Goal: Task Accomplishment & Management: Manage account settings

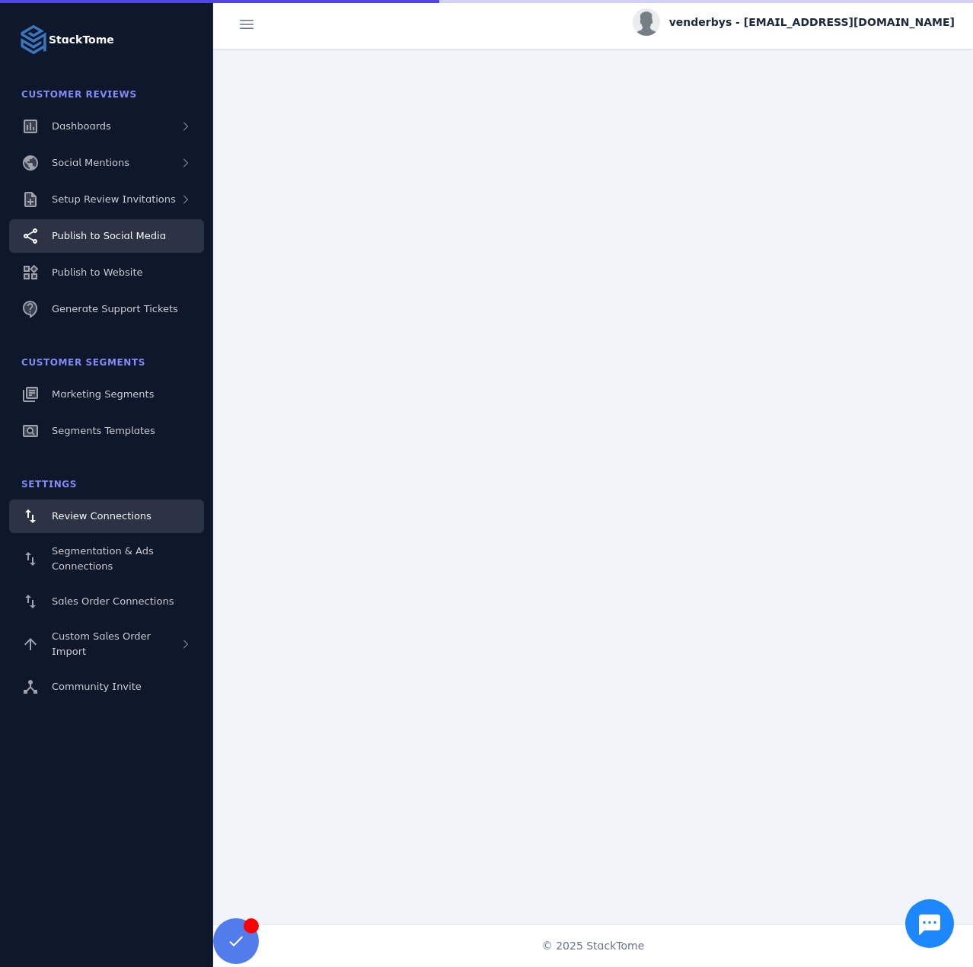
click at [125, 223] on link "Publish to Social Media" at bounding box center [106, 236] width 195 height 34
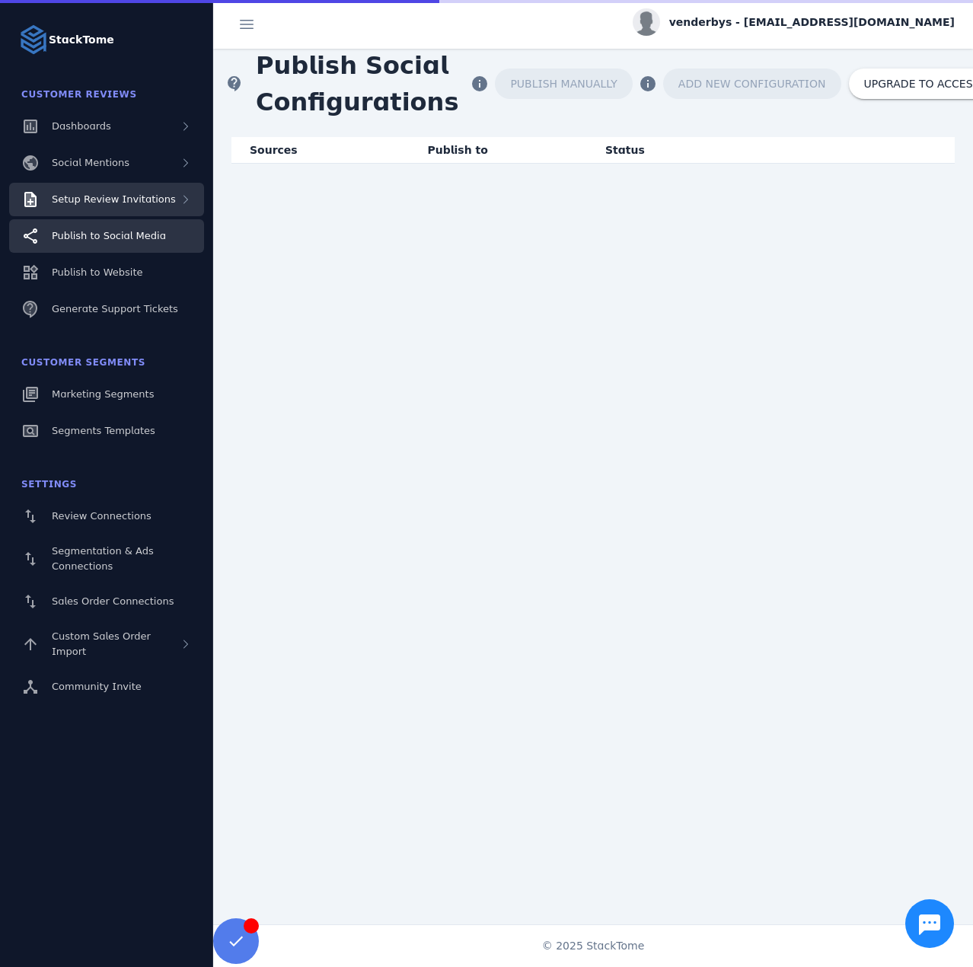
click at [111, 198] on span "Setup Review Invitations" at bounding box center [114, 198] width 124 height 11
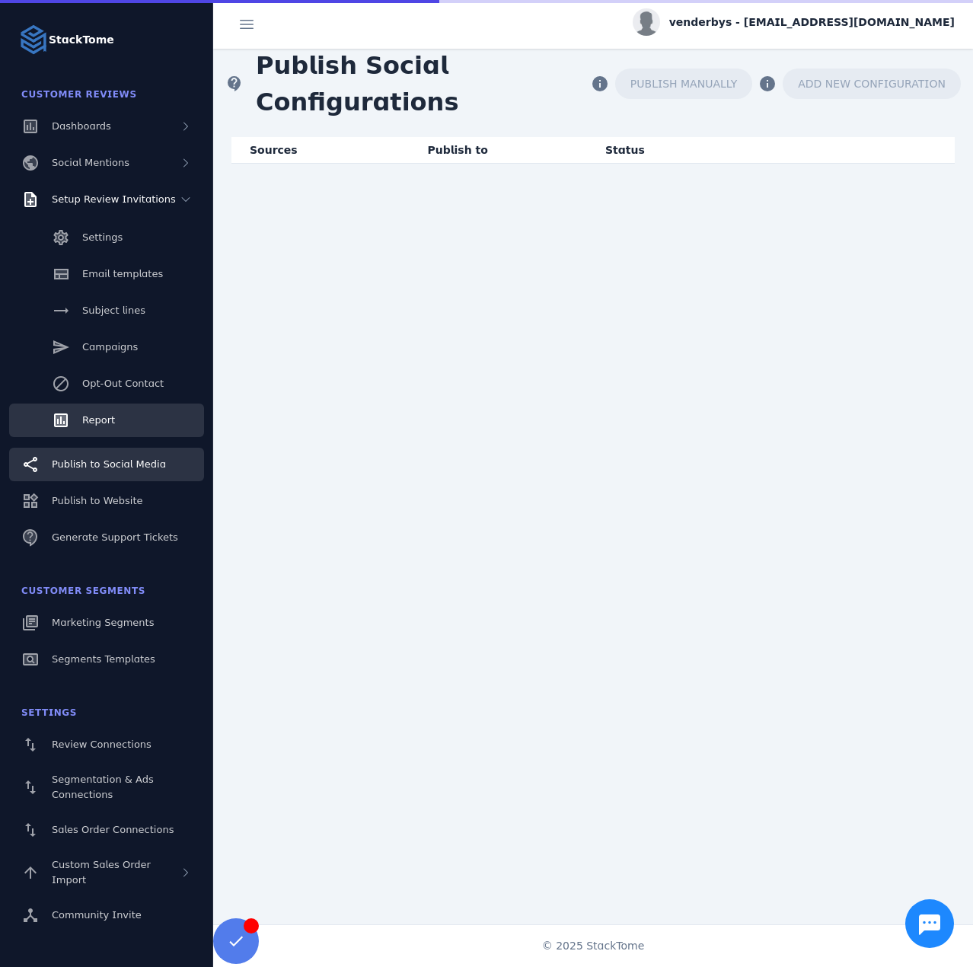
click at [114, 430] on link "Report" at bounding box center [106, 421] width 195 height 34
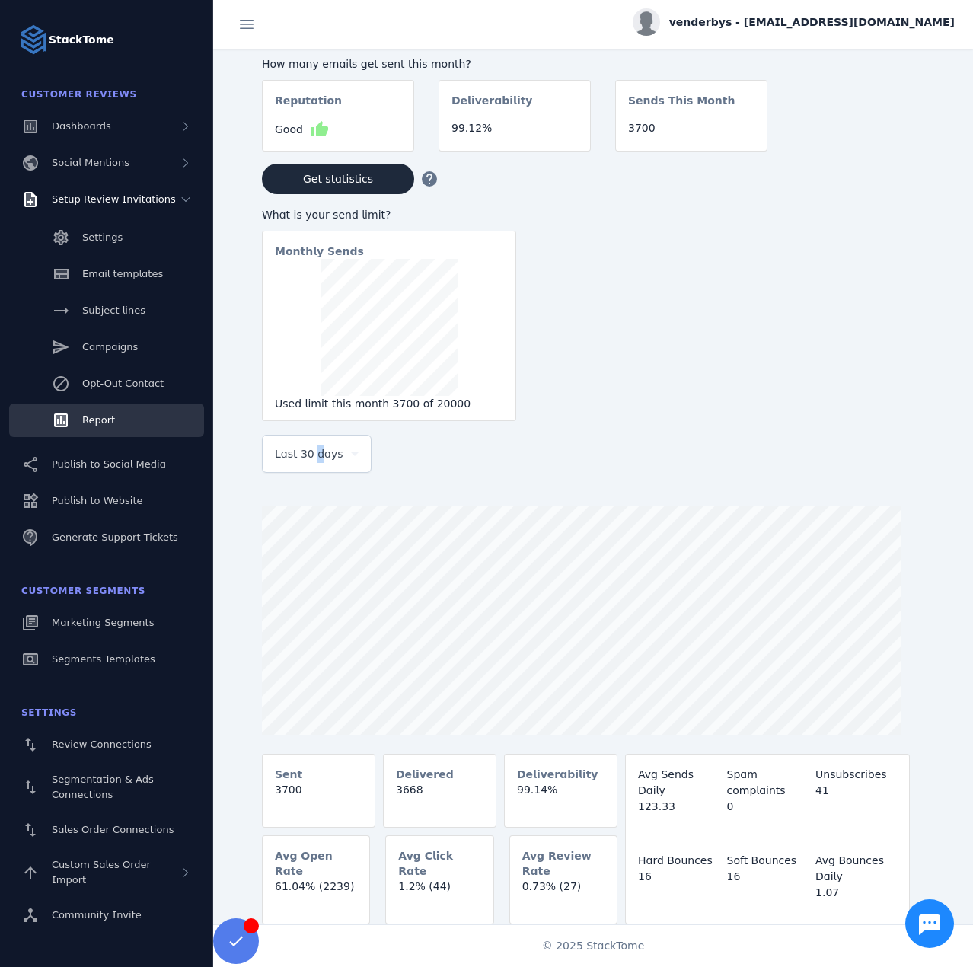
click at [313, 454] on span "Last 30 days" at bounding box center [309, 454] width 69 height 18
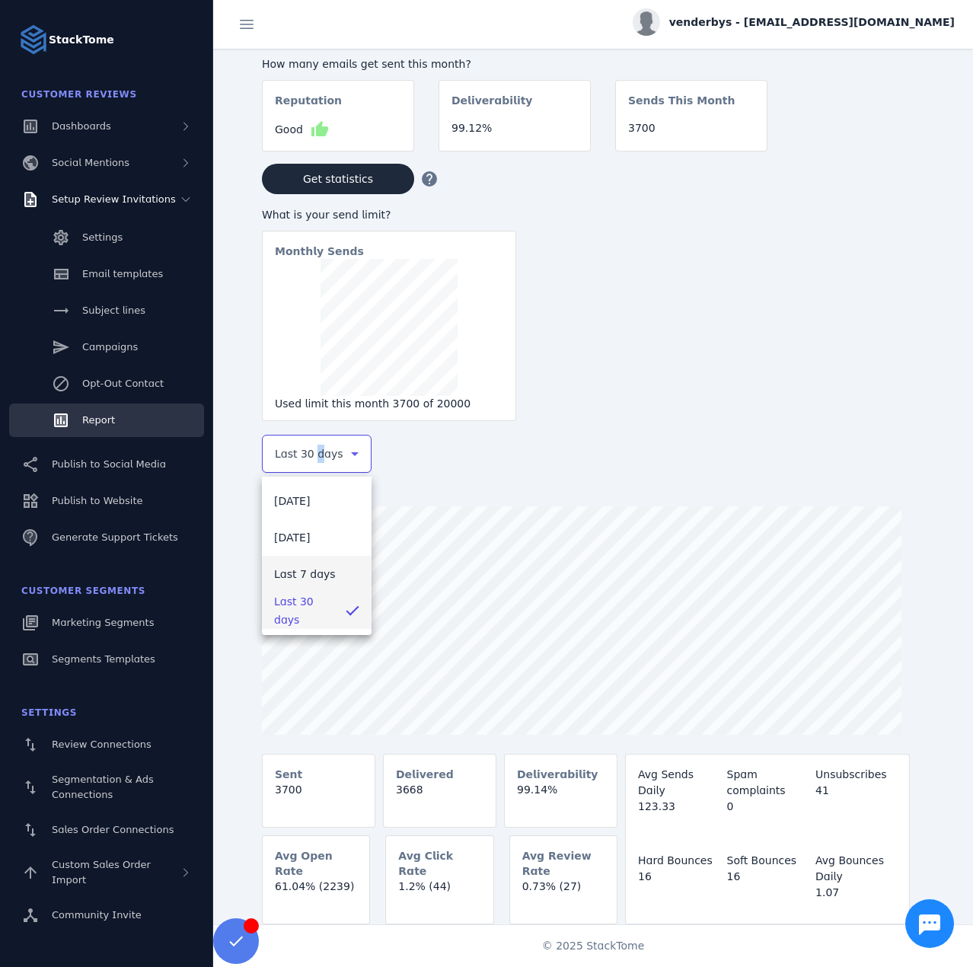
click at [308, 571] on span "Last 7 days" at bounding box center [305, 574] width 62 height 18
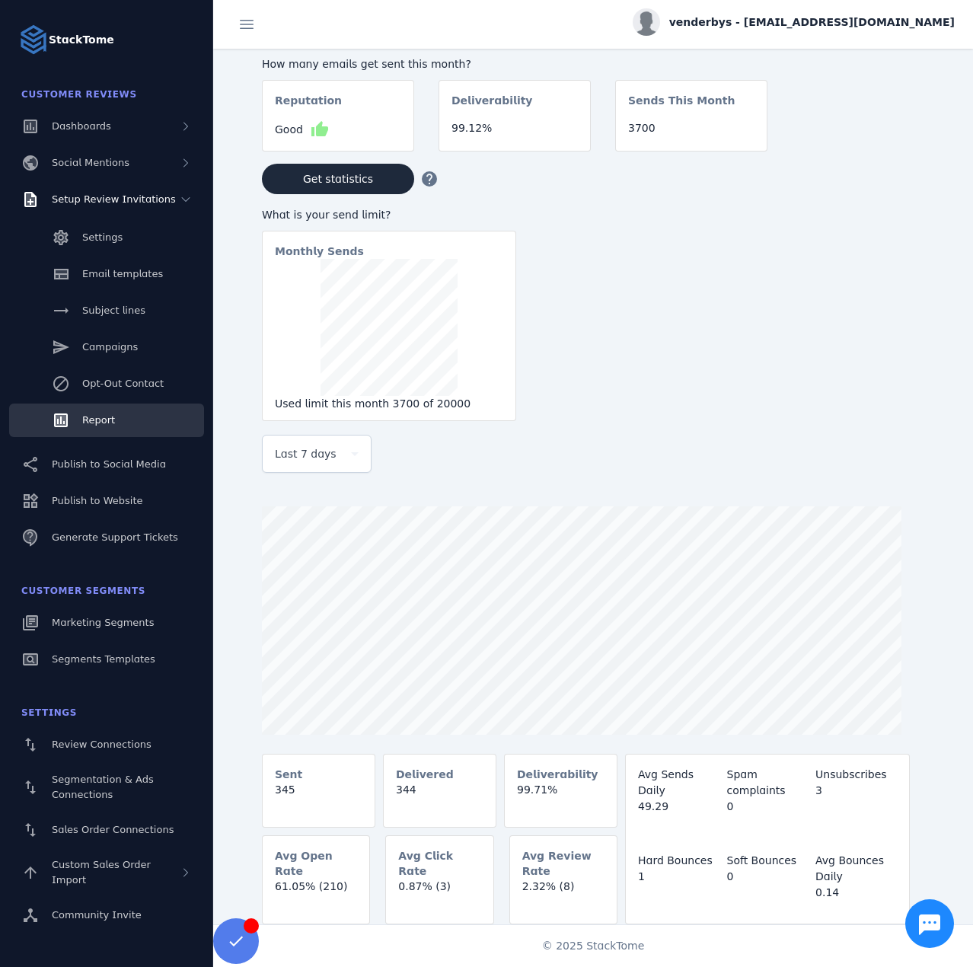
click at [857, 20] on span "venderbys - [EMAIL_ADDRESS][DOMAIN_NAME]" at bounding box center [813, 22] width 286 height 16
click at [880, 142] on button "Sign out" at bounding box center [900, 147] width 110 height 37
